Goal: Task Accomplishment & Management: Manage account settings

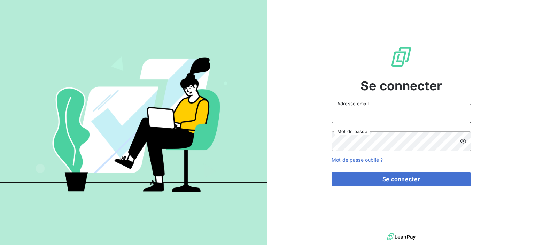
click at [371, 115] on input "Adresse email" at bounding box center [401, 113] width 139 height 20
click at [382, 115] on input "Adresse email" at bounding box center [401, 113] width 139 height 20
click at [461, 116] on div at bounding box center [461, 113] width 20 height 20
click at [342, 112] on input "Adresse email" at bounding box center [401, 113] width 139 height 20
paste input "[EMAIL_ADDRESS][DOMAIN_NAME]"
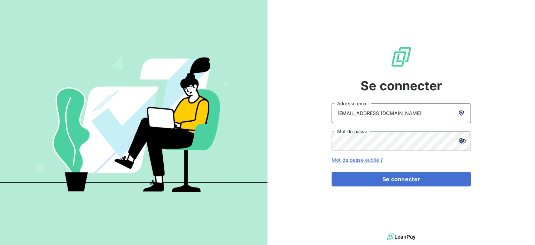
type input "[EMAIL_ADDRESS][DOMAIN_NAME]"
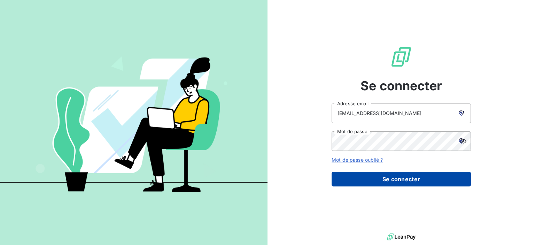
click at [360, 181] on button "Se connecter" at bounding box center [401, 179] width 139 height 15
